Goal: Task Accomplishment & Management: Use online tool/utility

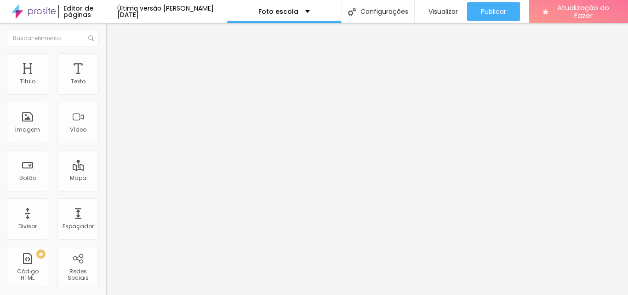
paste input "[DOMAIN_NAME][URL]"
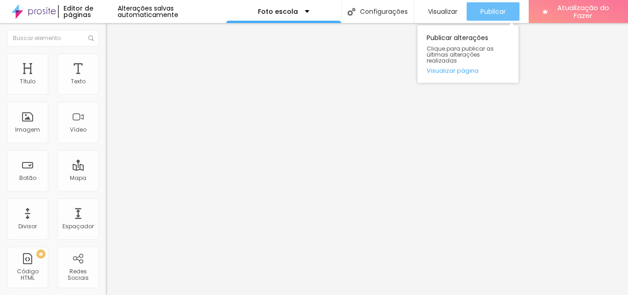
click at [484, 12] on font "Publicar" at bounding box center [493, 11] width 25 height 9
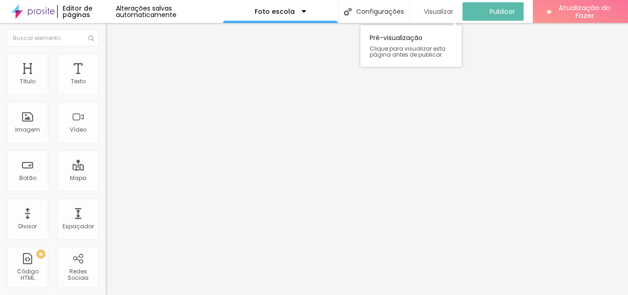
click at [443, 13] on font "Visualizar" at bounding box center [438, 11] width 29 height 9
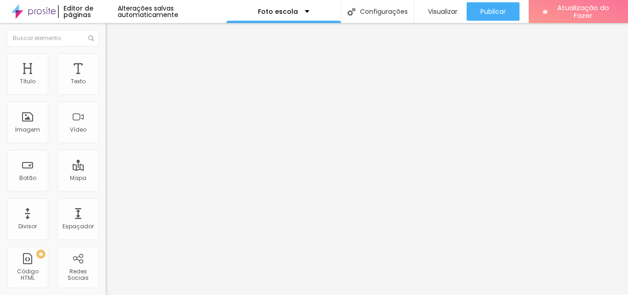
click at [106, 190] on input "www.estudioflorestars.com.br/sessaofotograficam.br/copia-de-pedido-de-fotos-esc…" at bounding box center [161, 184] width 110 height 9
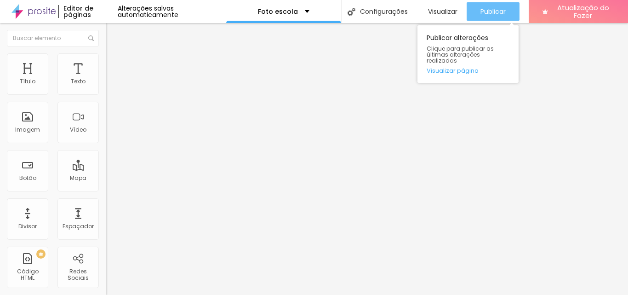
click at [491, 13] on font "Publicar" at bounding box center [493, 11] width 25 height 9
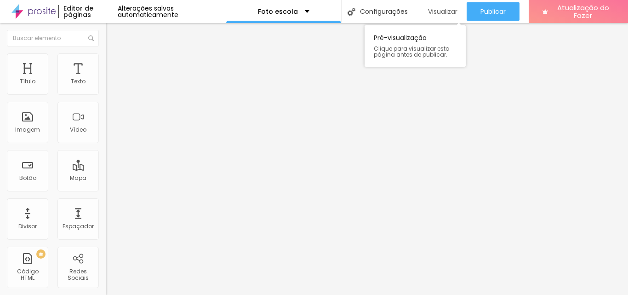
click at [436, 12] on font "Visualizar" at bounding box center [442, 11] width 29 height 9
click at [106, 190] on input "www.estudioflorestars.com.br/sessaofotograficam.br" at bounding box center [161, 184] width 110 height 9
paste input "www.estudioflorestars.com.br/sessaofotografica"
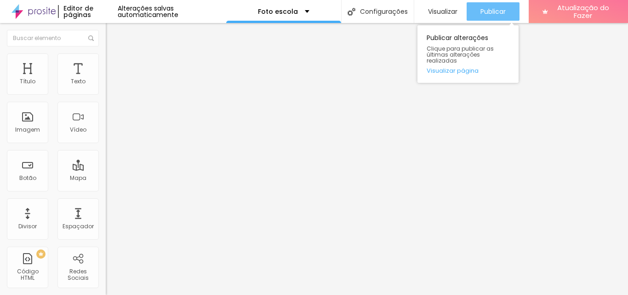
type input "www.estudioflorestars.com.br/sessaofotografica"
click at [482, 12] on font "Publicar" at bounding box center [493, 11] width 25 height 9
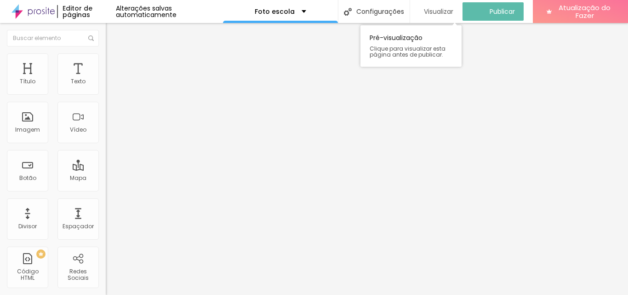
click at [445, 14] on font "Visualizar" at bounding box center [438, 11] width 29 height 9
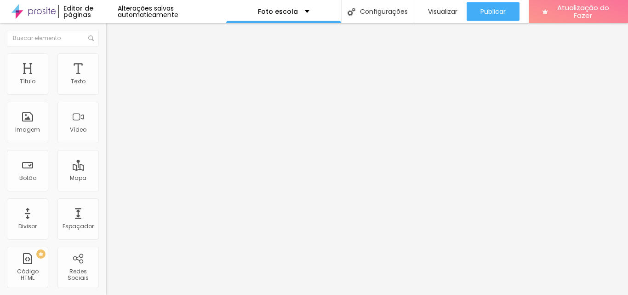
click at [38, 13] on img at bounding box center [34, 11] width 44 height 23
click at [106, 190] on input "https://" at bounding box center [161, 184] width 110 height 9
drag, startPoint x: 69, startPoint y: 191, endPoint x: 3, endPoint y: 188, distance: 66.8
click at [106, 188] on div "Texto Click me Alinhamento Tamanho Normal Pequeno Normal Grande Link URL https:…" at bounding box center [159, 139] width 106 height 134
paste input "www.estudioflorestars.com.br/sessaofotografica"
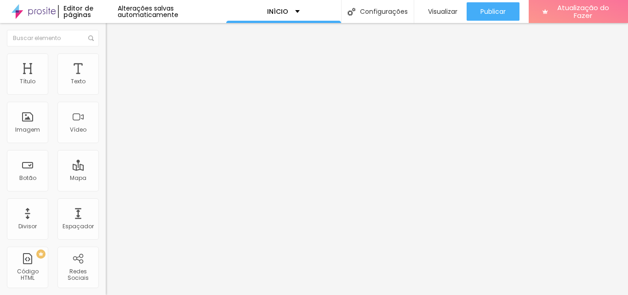
type input "https://www.estudioflorestars.com.br/sessaofotografica"
click at [106, 141] on span "Normal" at bounding box center [116, 141] width 21 height 8
click at [106, 165] on font "Grande" at bounding box center [117, 161] width 22 height 8
click at [106, 86] on input "Click me" at bounding box center [161, 81] width 110 height 9
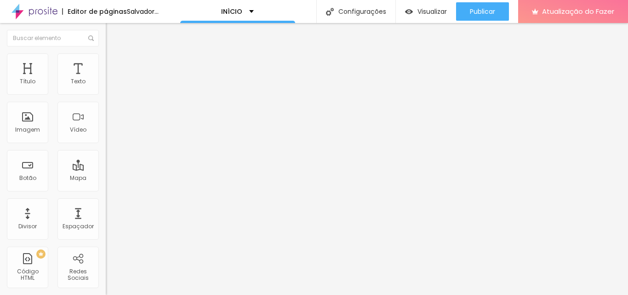
type input "C"
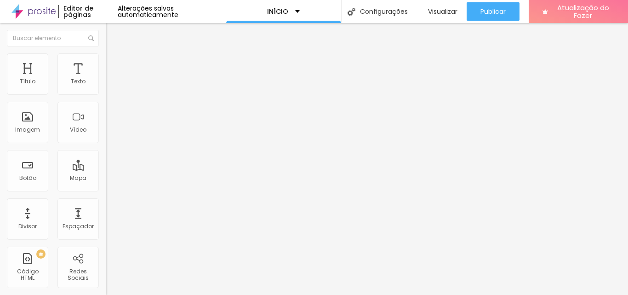
type input "c"
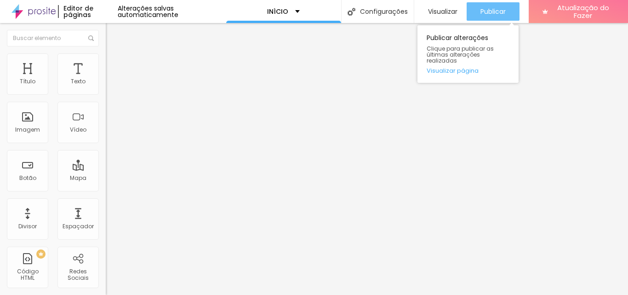
type input "CLIQUE AQUI"
click at [489, 14] on font "Publicar" at bounding box center [493, 11] width 25 height 9
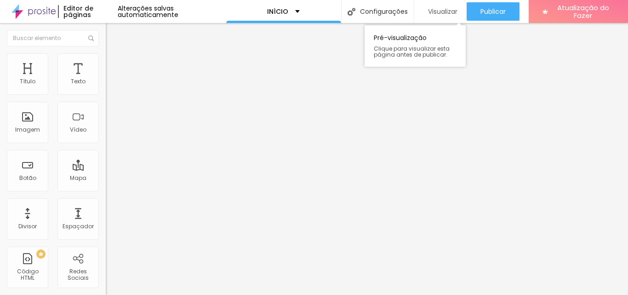
click at [446, 11] on font "Visualizar" at bounding box center [442, 11] width 29 height 9
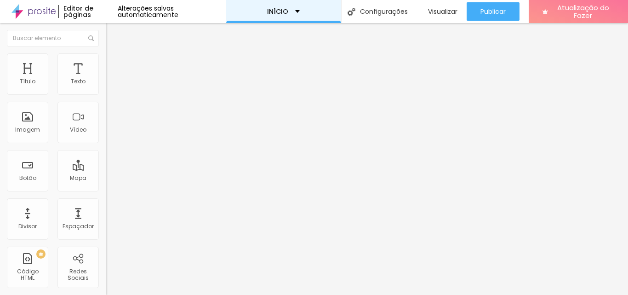
click at [294, 10] on div "INÍCIO" at bounding box center [283, 11] width 33 height 6
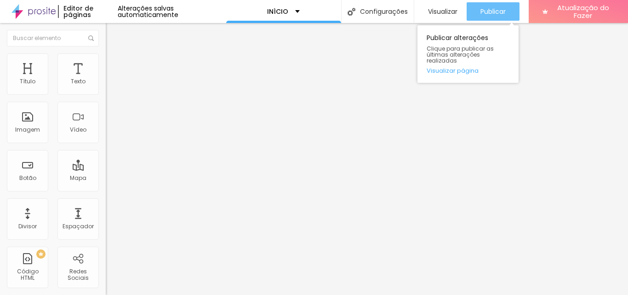
click at [489, 10] on font "Publicar" at bounding box center [493, 11] width 25 height 9
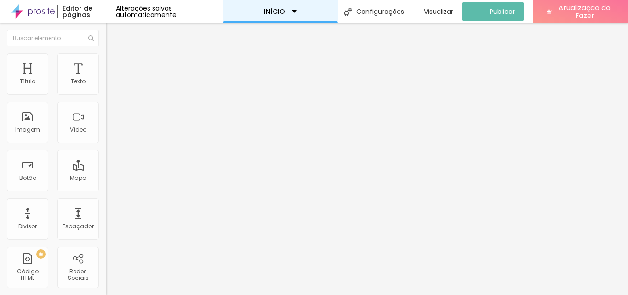
click at [294, 11] on div "INÍCIO" at bounding box center [280, 11] width 33 height 6
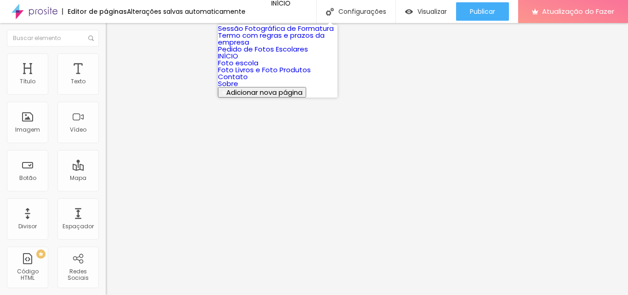
click at [257, 68] on font "Foto escola" at bounding box center [238, 63] width 40 height 10
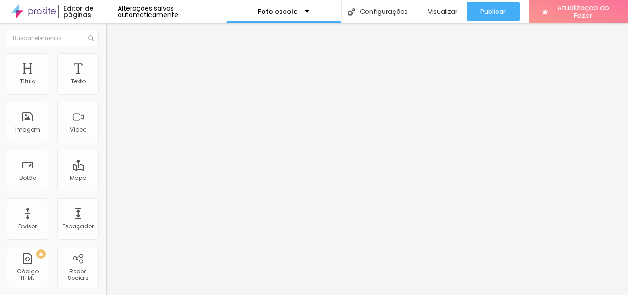
click at [106, 190] on input "[DOMAIN_NAME][URL]" at bounding box center [161, 184] width 110 height 9
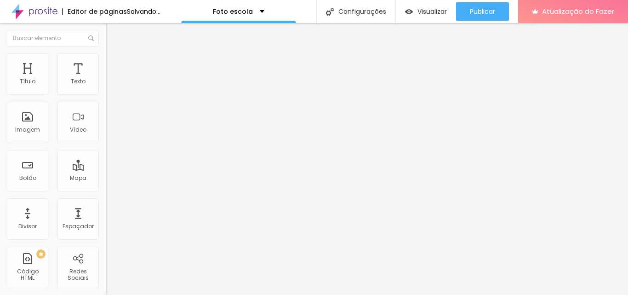
paste input "https://www.estudioflorestars.com.br/sessaofotografica"
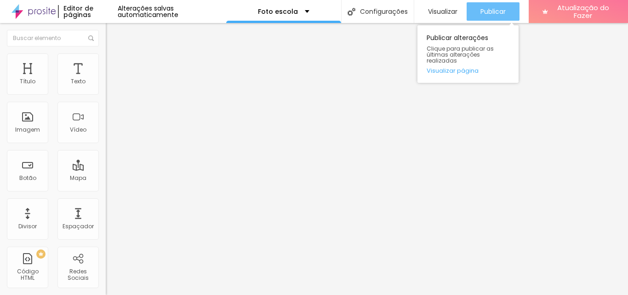
type input "https://www.estudioflorestars.com.br/sessaofotografica"
click at [487, 10] on font "Publicar" at bounding box center [493, 11] width 25 height 9
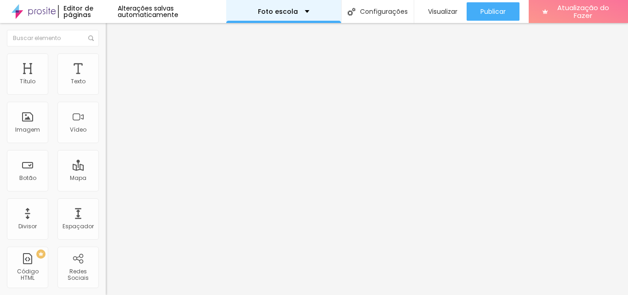
click at [302, 11] on div "Foto escola" at bounding box center [284, 11] width 52 height 6
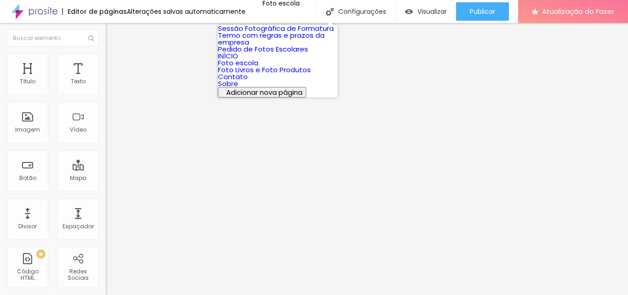
scroll to position [26, 0]
click at [243, 81] on font "Contato" at bounding box center [233, 77] width 30 height 10
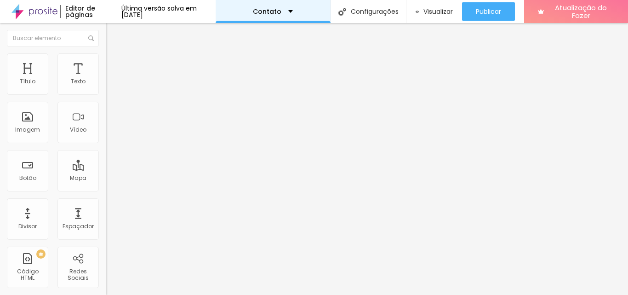
click at [293, 12] on div "Contato" at bounding box center [273, 11] width 40 height 6
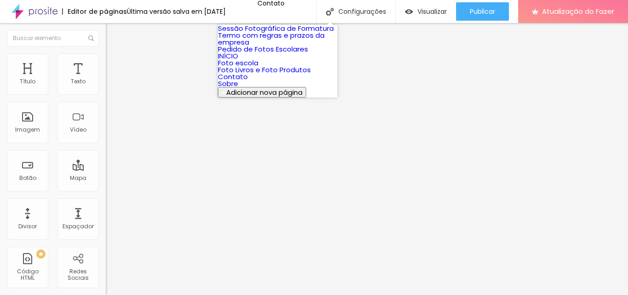
scroll to position [26, 0]
click at [238, 88] on link "Sobre" at bounding box center [228, 84] width 20 height 10
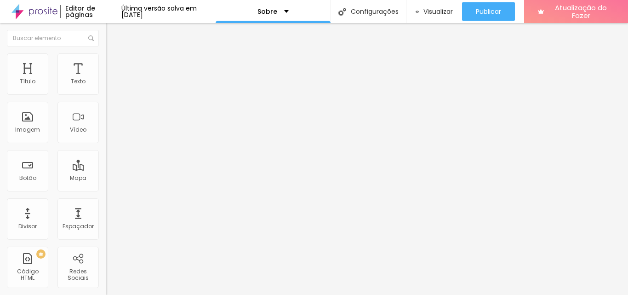
scroll to position [0, 45]
paste input "sessaofotografica"
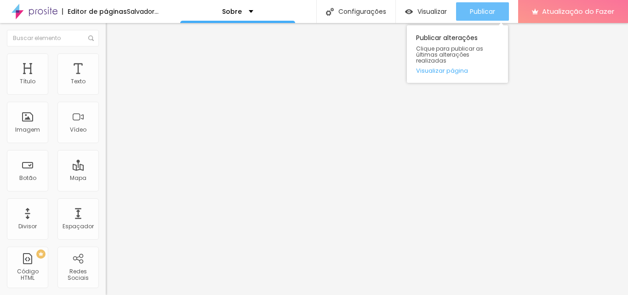
type input "[URL][DOMAIN_NAME]"
click at [485, 9] on font "Publicar" at bounding box center [482, 11] width 25 height 9
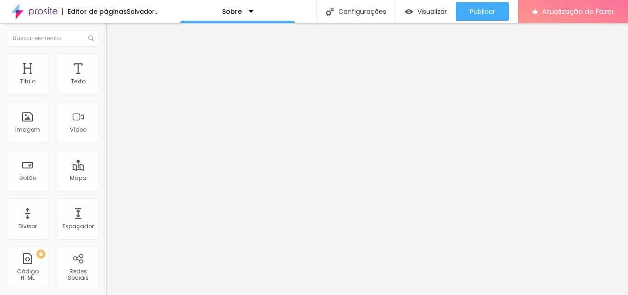
click at [106, 190] on input "[URL][DOMAIN_NAME]" at bounding box center [161, 184] width 110 height 9
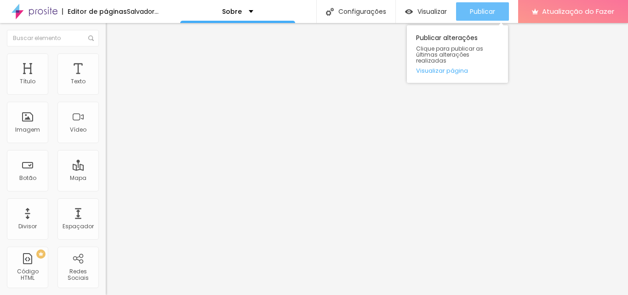
click at [496, 8] on font "Publicar" at bounding box center [482, 11] width 25 height 9
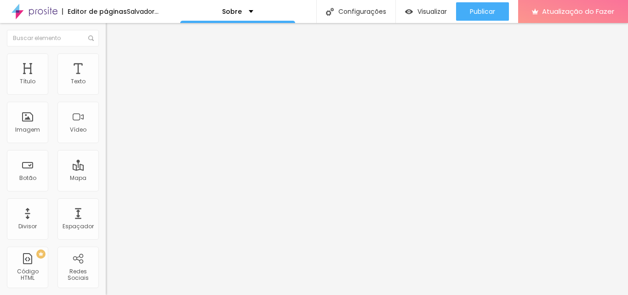
click at [106, 86] on input "ENTRE EM CONTATO - CLIQUE AQUI" at bounding box center [161, 81] width 110 height 9
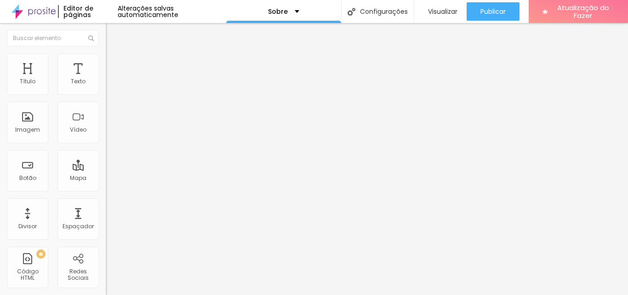
type input "CLIQUE AQUI"
click at [106, 141] on div "Texto CLIQUE AQUI Alinhamento [GEOGRAPHIC_DATA] Link URL [URL][DOMAIN_NAME] Abr…" at bounding box center [159, 139] width 106 height 134
click at [106, 143] on span "Normal" at bounding box center [116, 141] width 21 height 8
click at [106, 165] on font "Grande" at bounding box center [117, 161] width 22 height 8
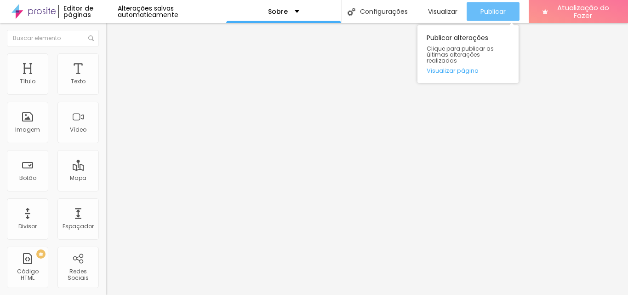
click at [489, 15] on font "Publicar" at bounding box center [493, 11] width 25 height 9
